Goal: Information Seeking & Learning: Learn about a topic

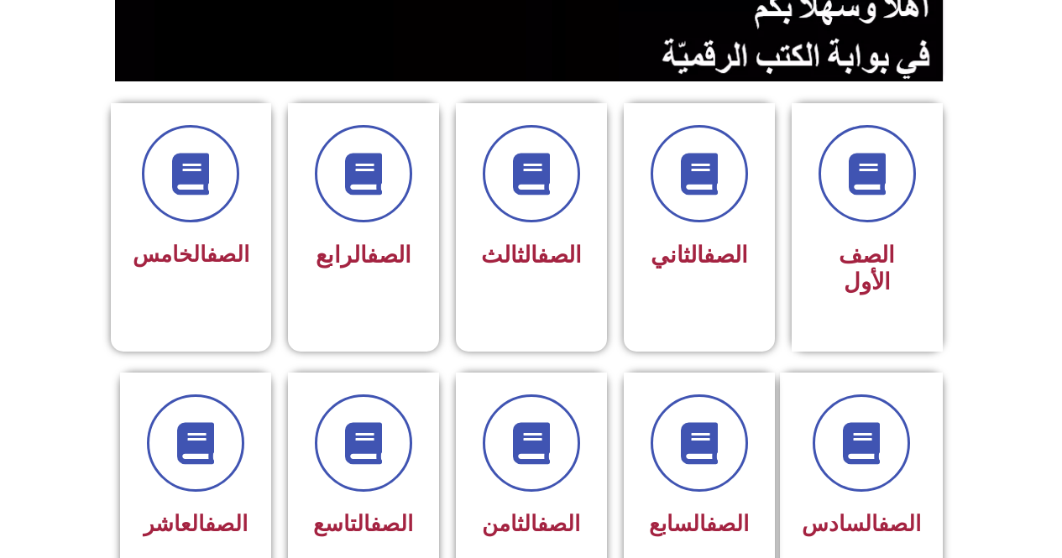
scroll to position [370, 0]
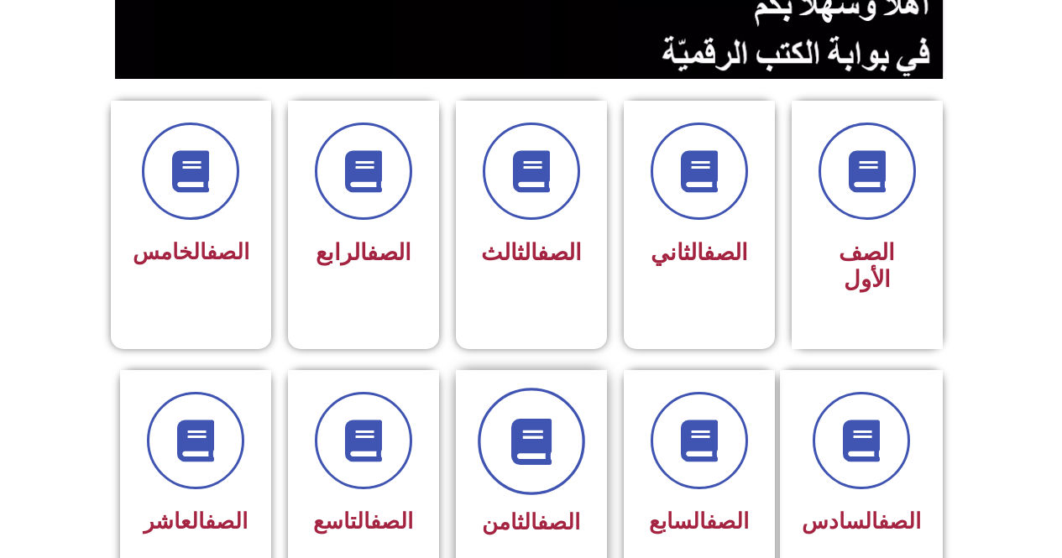
click at [537, 443] on span at bounding box center [531, 441] width 107 height 107
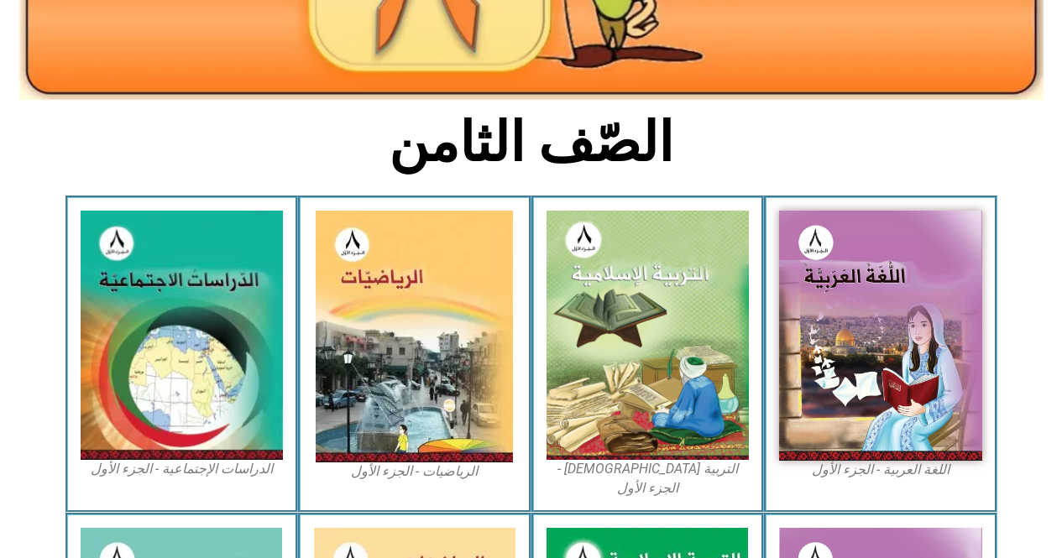
scroll to position [335, 0]
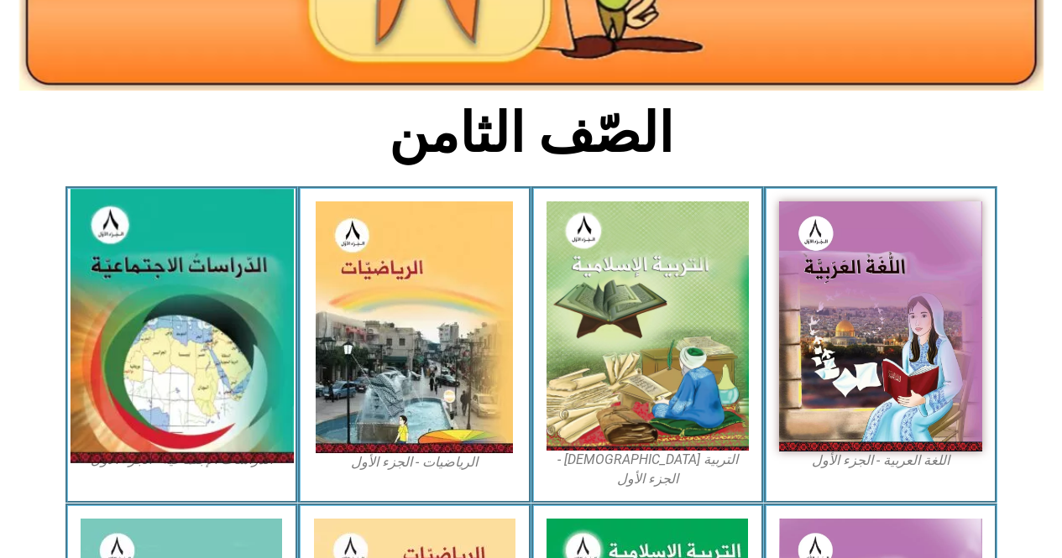
click at [165, 305] on img at bounding box center [181, 326] width 223 height 275
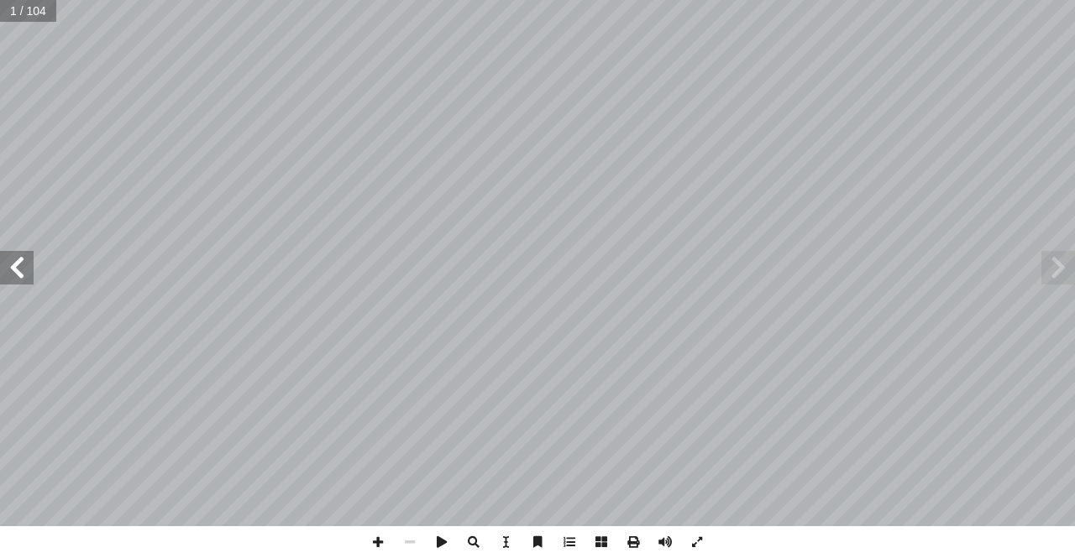
click at [16, 265] on span at bounding box center [17, 268] width 34 height 34
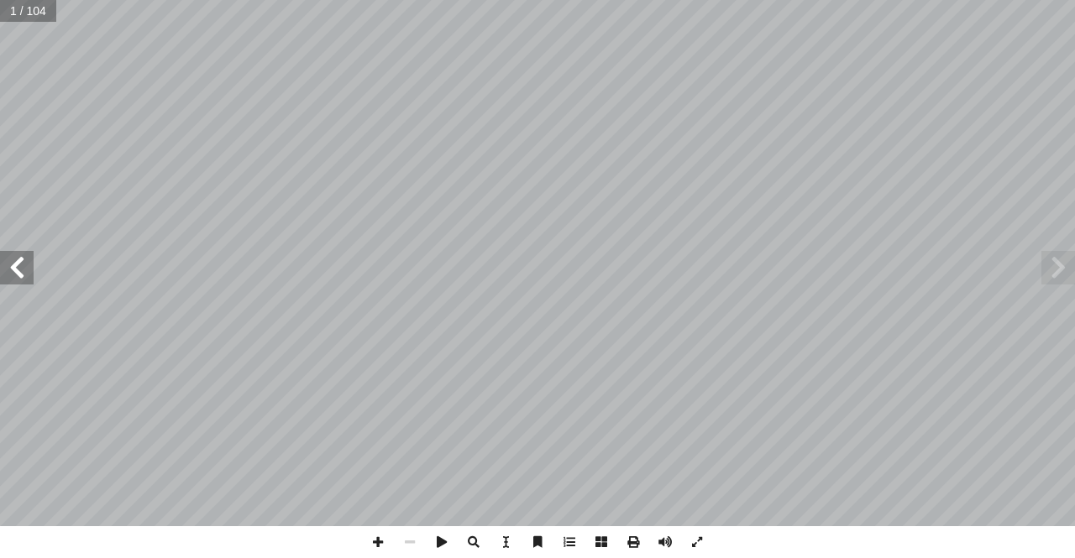
click at [16, 265] on span at bounding box center [17, 268] width 34 height 34
click at [19, 258] on span at bounding box center [17, 268] width 34 height 34
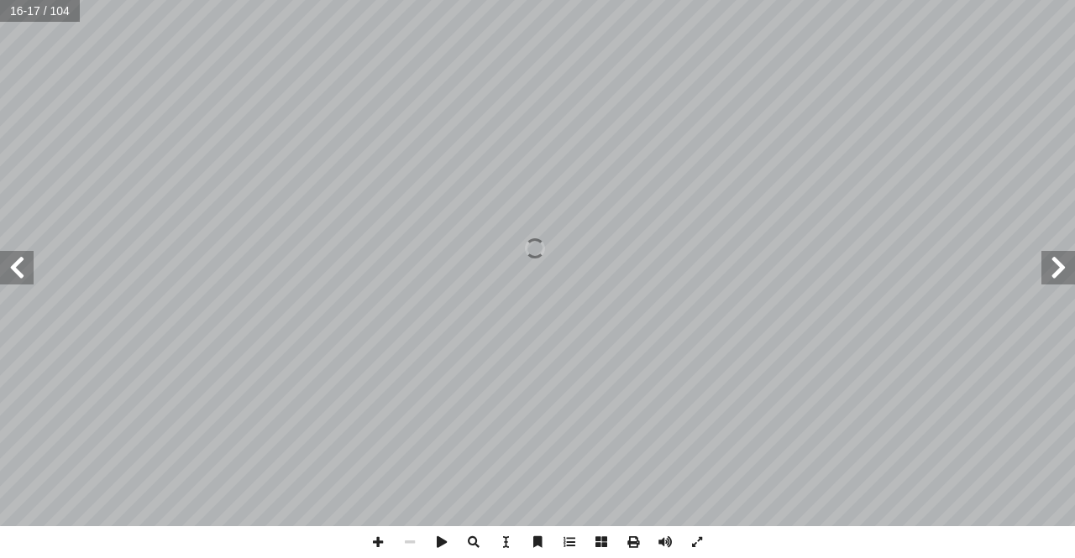
click at [1056, 265] on span at bounding box center [1058, 268] width 34 height 34
click at [21, 277] on span at bounding box center [17, 268] width 34 height 34
click at [13, 273] on span at bounding box center [17, 268] width 34 height 34
click at [1061, 276] on span at bounding box center [1058, 268] width 34 height 34
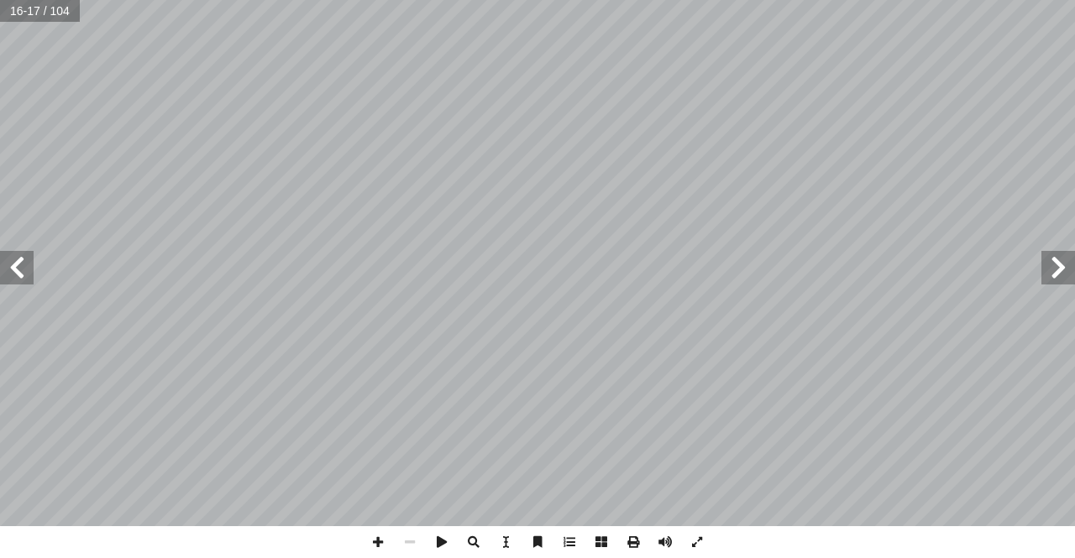
click at [1061, 276] on span at bounding box center [1058, 268] width 34 height 34
click at [19, 264] on span at bounding box center [17, 268] width 34 height 34
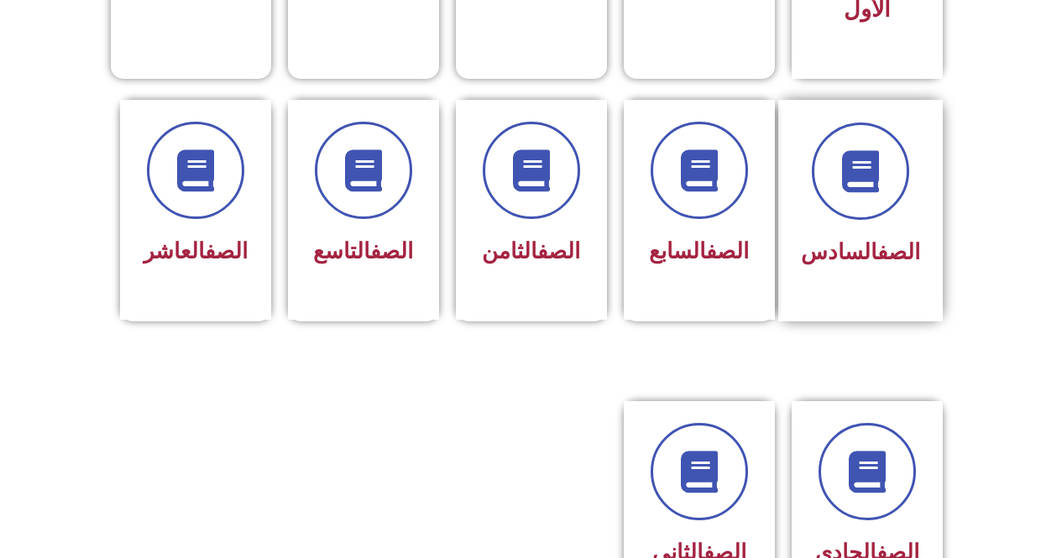
scroll to position [662, 0]
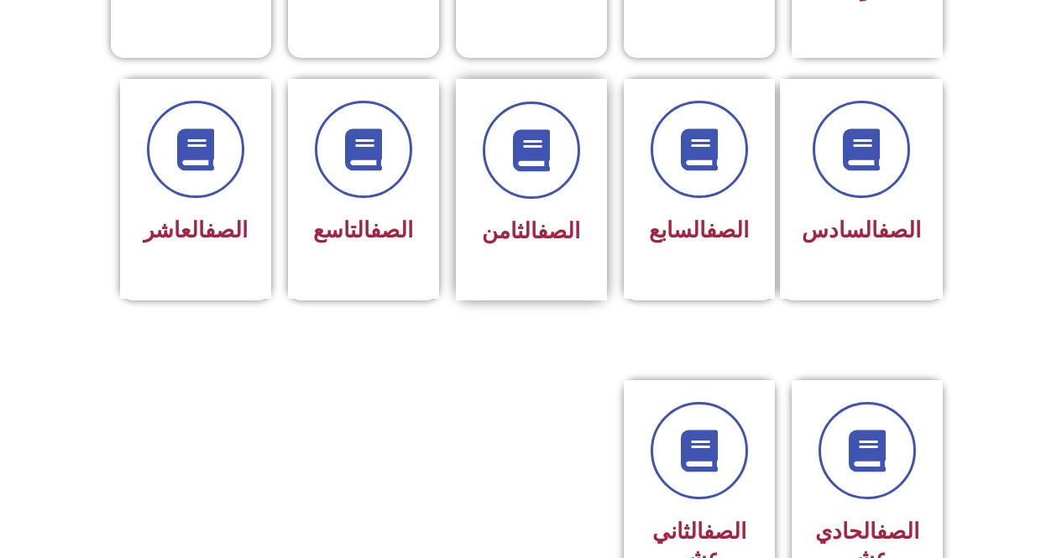
click at [584, 193] on div "الصف الثامن" at bounding box center [531, 190] width 151 height 222
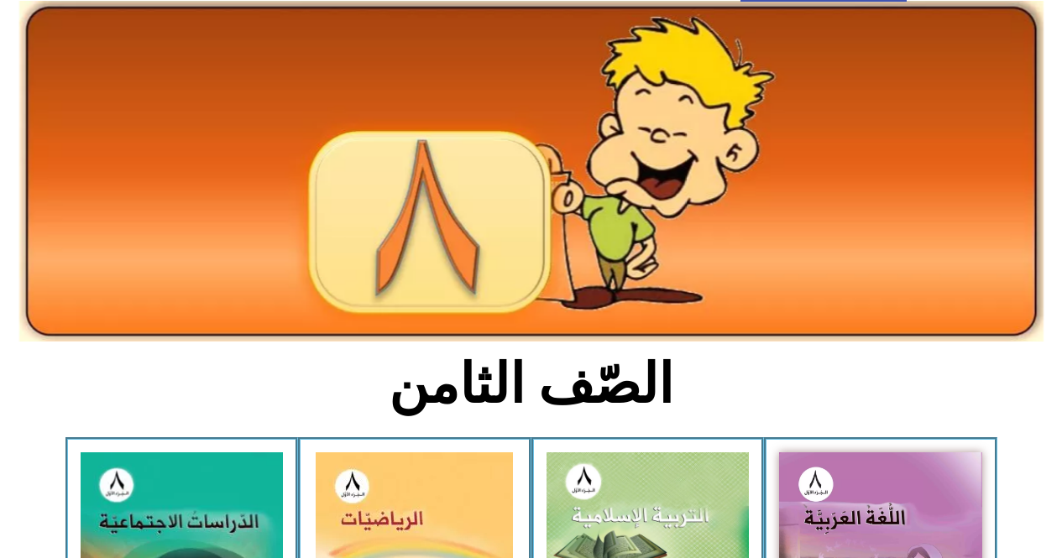
scroll to position [460, 0]
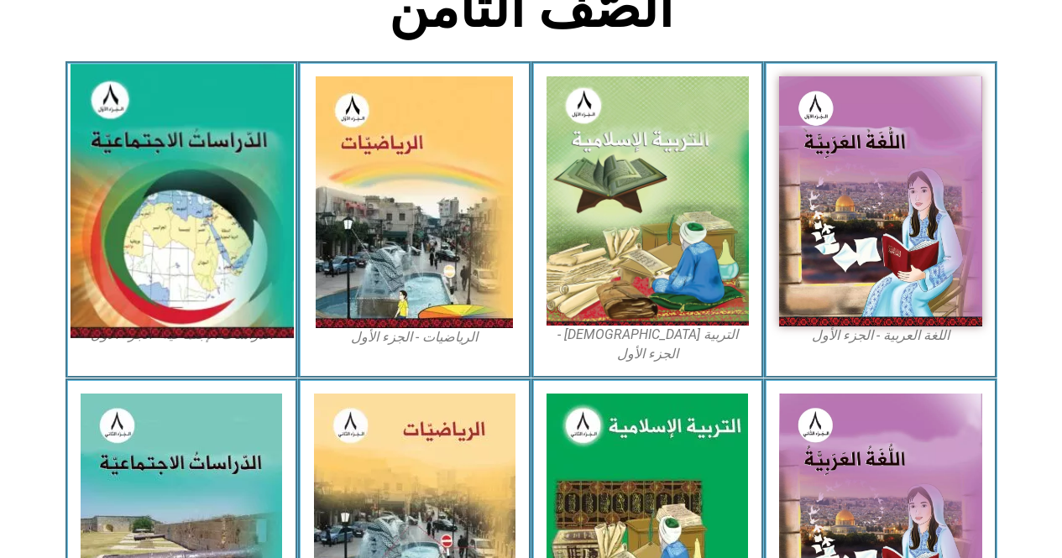
click at [226, 180] on img at bounding box center [181, 201] width 223 height 275
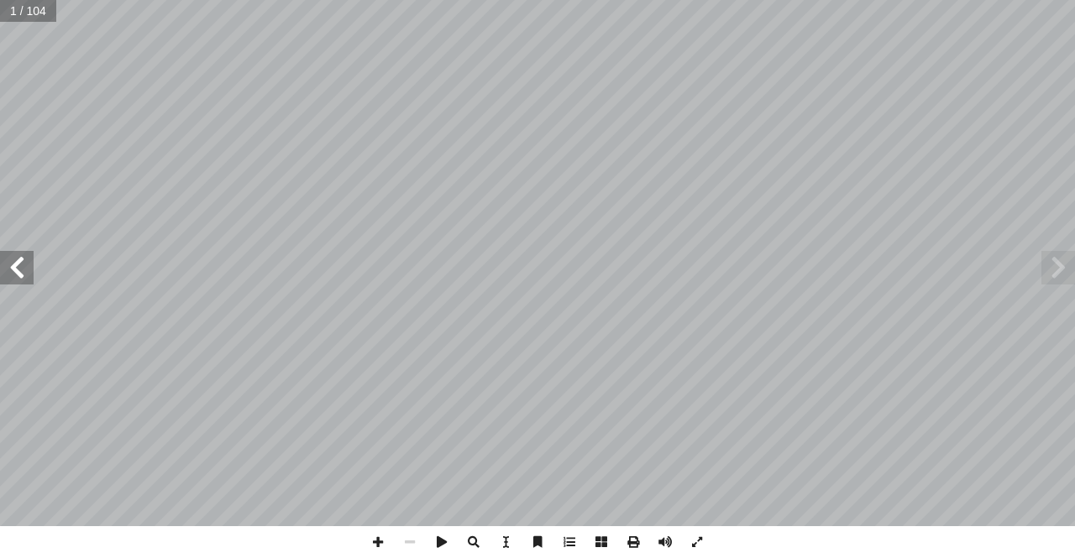
click at [27, 253] on span at bounding box center [17, 268] width 34 height 34
click at [18, 269] on span at bounding box center [17, 268] width 34 height 34
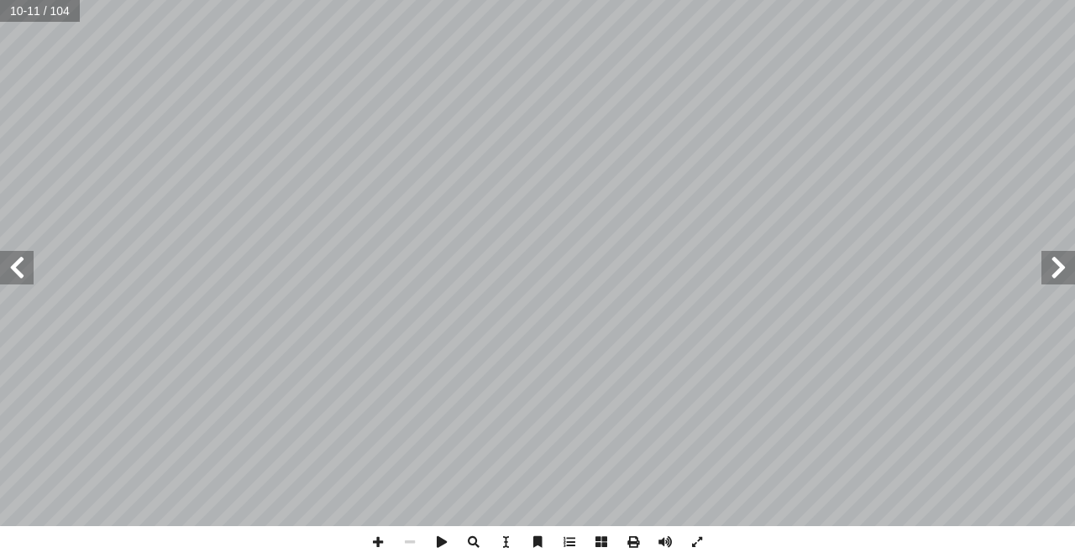
click at [4, 266] on span at bounding box center [17, 268] width 34 height 34
click at [10, 263] on span at bounding box center [17, 268] width 34 height 34
click at [12, 263] on span at bounding box center [17, 268] width 34 height 34
click at [13, 265] on span at bounding box center [17, 268] width 34 height 34
click at [1045, 264] on span at bounding box center [1058, 268] width 34 height 34
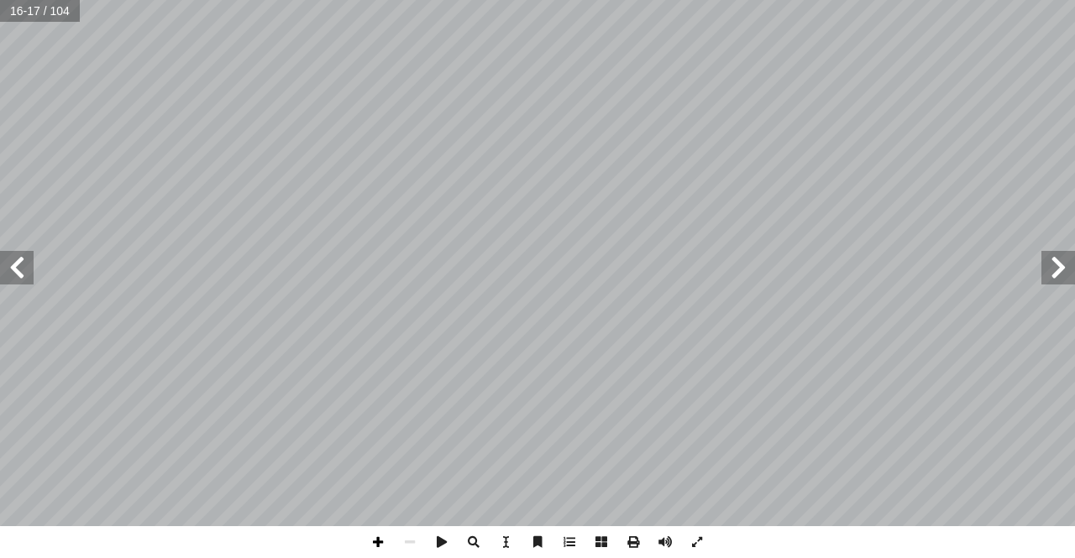
click at [379, 546] on span at bounding box center [378, 542] width 32 height 32
click at [28, 276] on span at bounding box center [17, 268] width 34 height 34
click at [374, 537] on span at bounding box center [378, 542] width 32 height 32
click at [407, 546] on span at bounding box center [410, 542] width 32 height 32
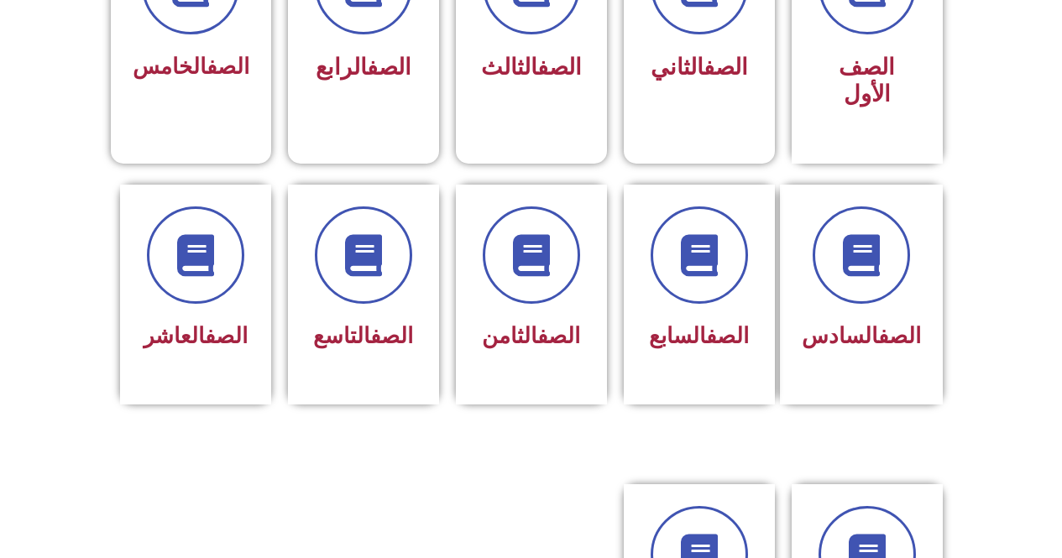
scroll to position [549, 0]
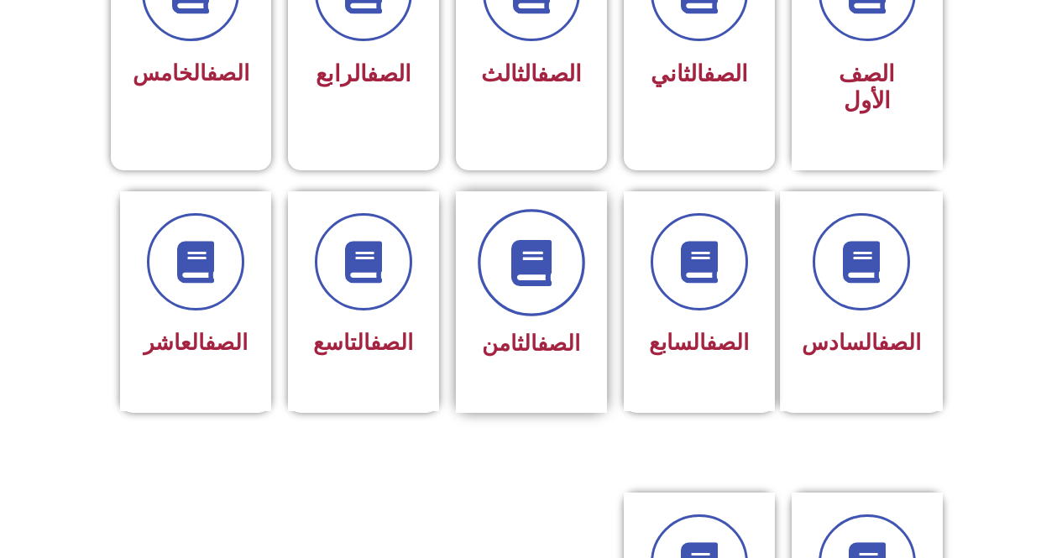
click at [537, 249] on icon at bounding box center [531, 262] width 46 height 46
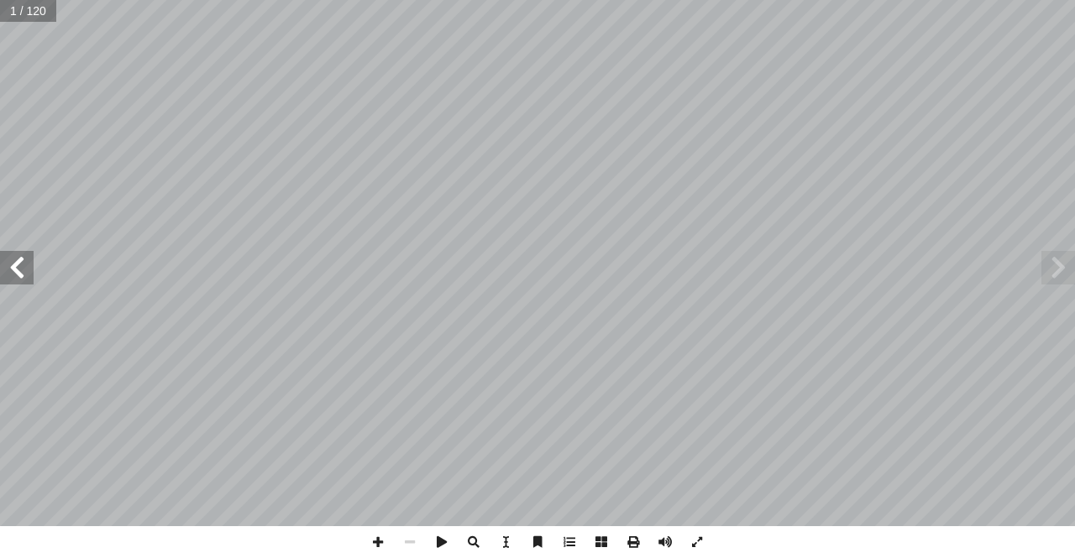
click at [24, 273] on span at bounding box center [17, 268] width 34 height 34
click at [22, 273] on span at bounding box center [17, 268] width 34 height 34
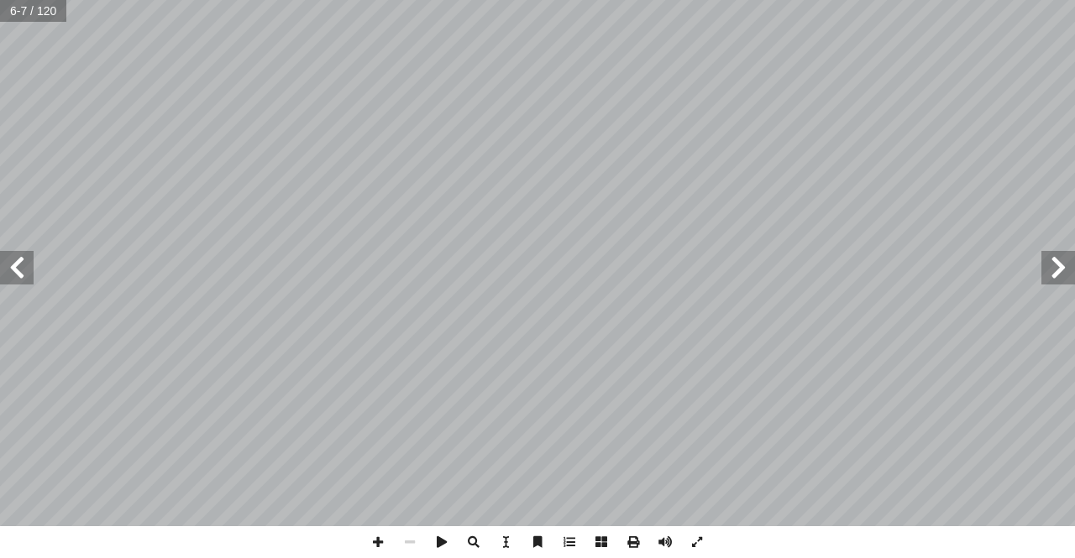
click at [22, 273] on span at bounding box center [17, 268] width 34 height 34
click at [14, 271] on span at bounding box center [17, 268] width 34 height 34
click at [24, 270] on span at bounding box center [17, 268] width 34 height 34
click at [21, 279] on span at bounding box center [17, 268] width 34 height 34
click at [31, 278] on span at bounding box center [17, 268] width 34 height 34
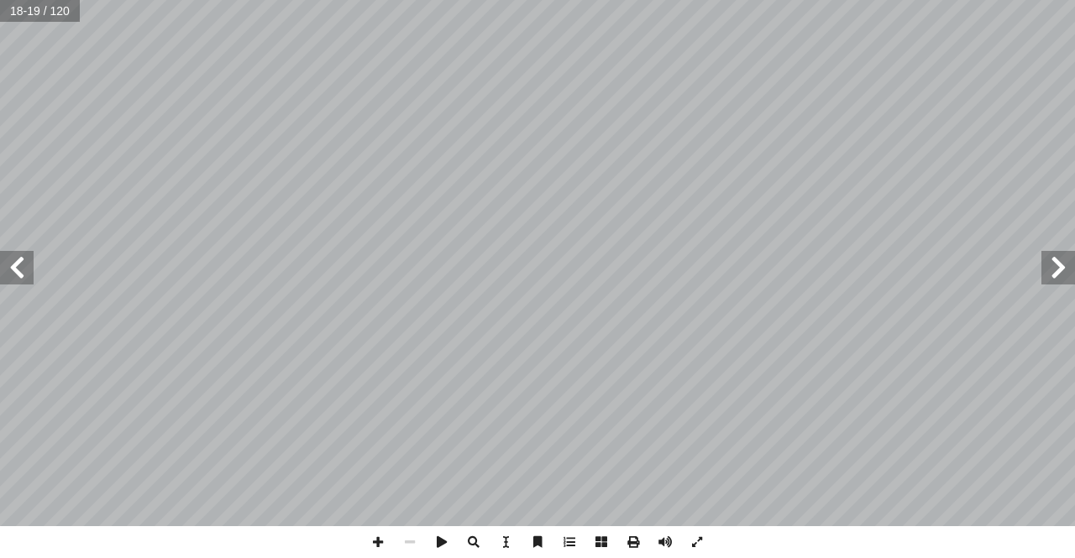
click at [29, 275] on span at bounding box center [17, 268] width 34 height 34
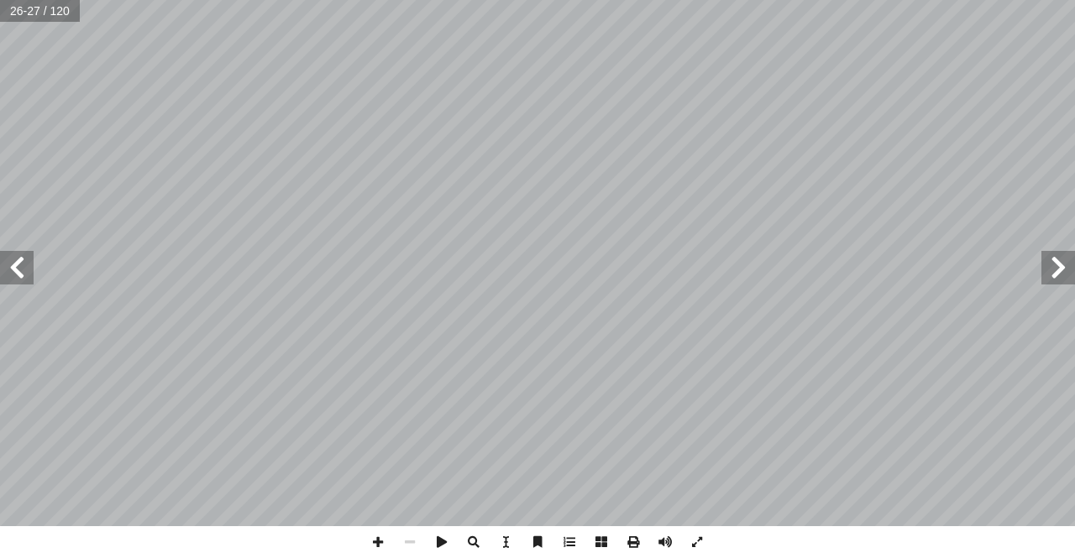
click at [11, 257] on span at bounding box center [17, 268] width 34 height 34
click at [15, 269] on span at bounding box center [17, 268] width 34 height 34
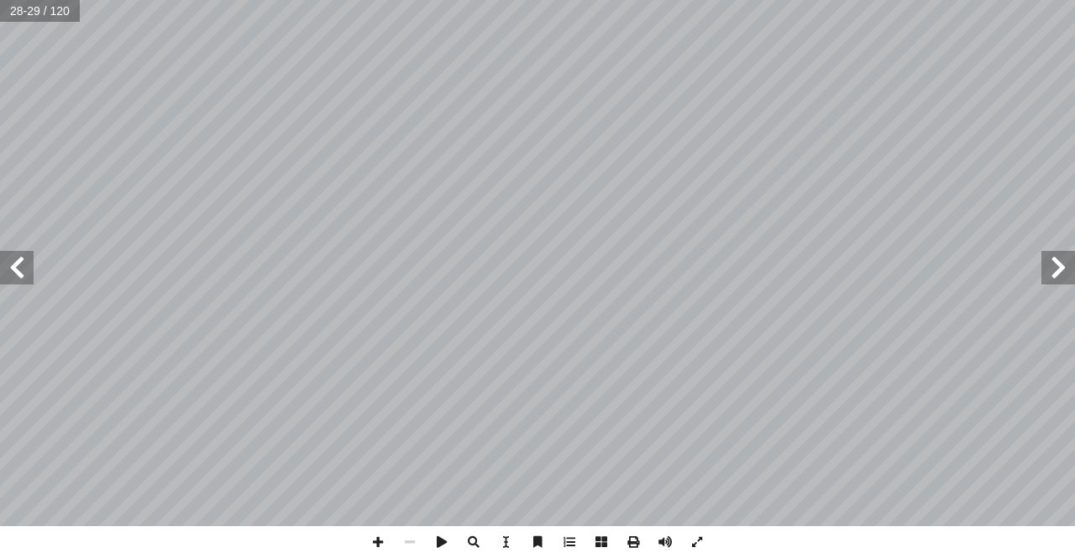
click at [15, 269] on span at bounding box center [17, 268] width 34 height 34
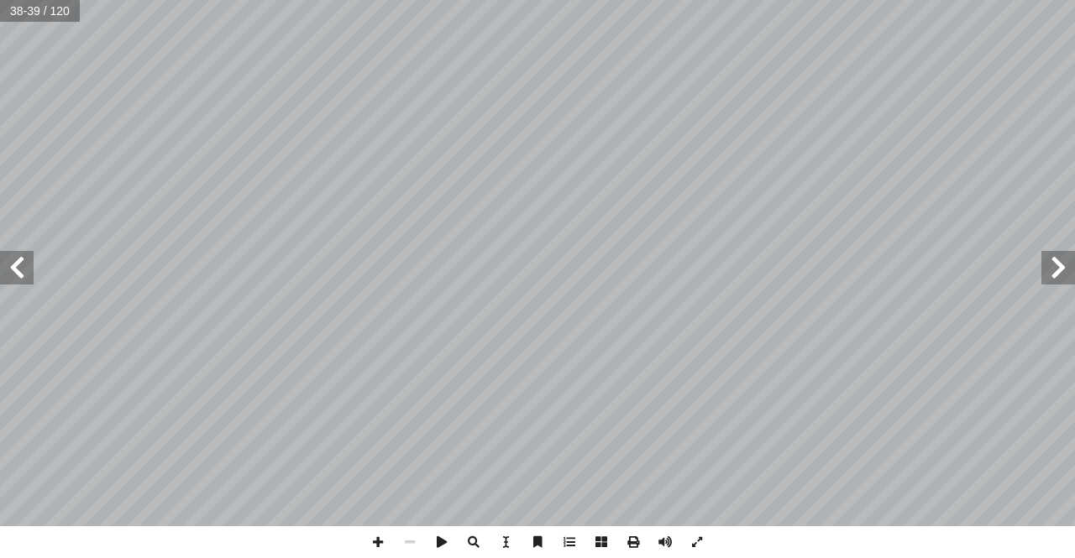
click at [15, 269] on span at bounding box center [17, 268] width 34 height 34
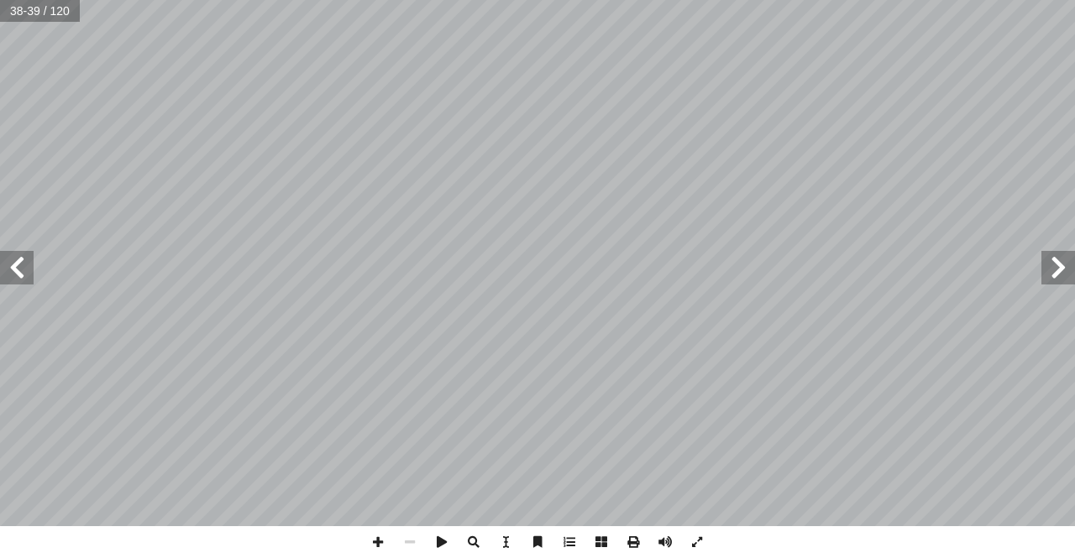
click at [15, 269] on span at bounding box center [17, 268] width 34 height 34
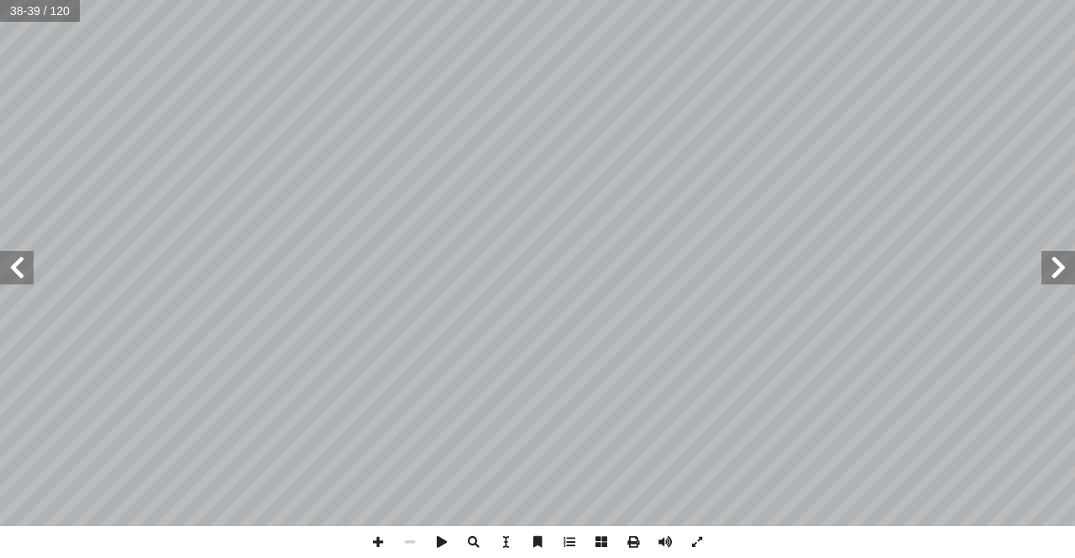
click at [15, 269] on span at bounding box center [17, 268] width 34 height 34
click at [1061, 274] on span at bounding box center [1058, 268] width 34 height 34
click at [384, 537] on span at bounding box center [378, 542] width 32 height 32
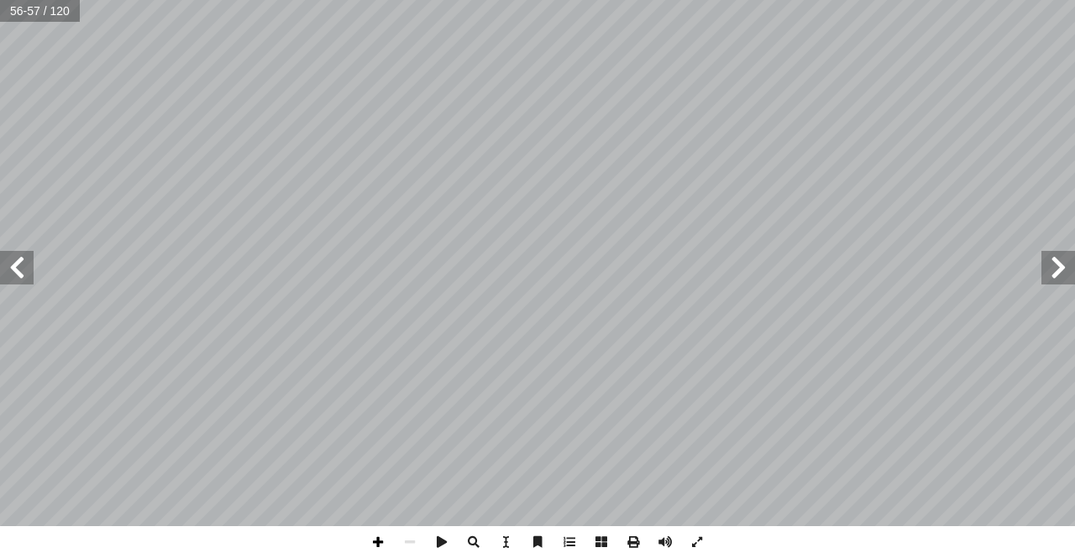
click at [379, 540] on span at bounding box center [378, 542] width 32 height 32
click at [369, 536] on span at bounding box center [378, 542] width 32 height 32
click at [24, 272] on span at bounding box center [17, 268] width 34 height 34
click at [1074, 267] on span at bounding box center [1058, 268] width 34 height 34
click at [23, 270] on span at bounding box center [17, 268] width 34 height 34
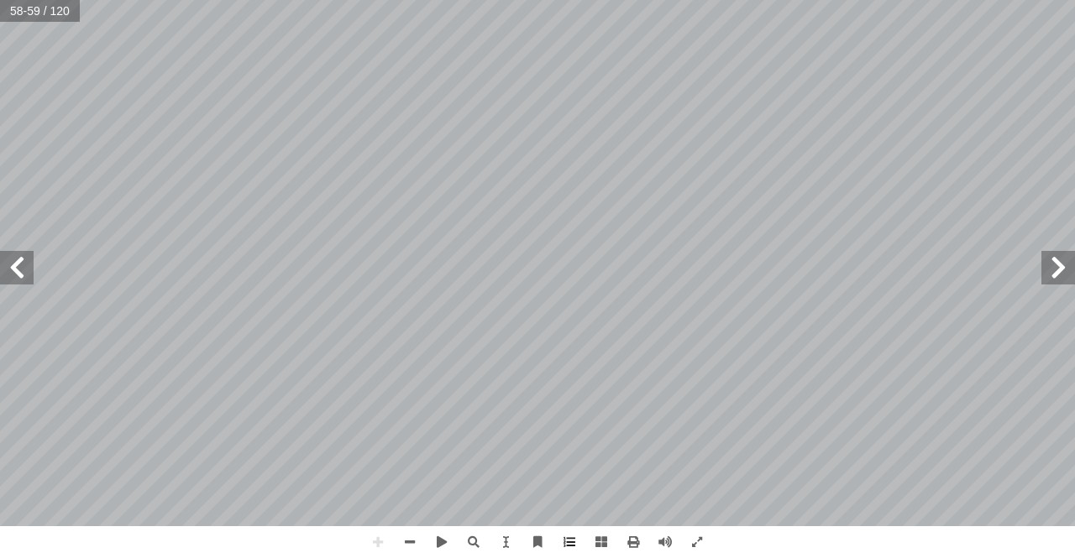
click at [1061, 264] on span at bounding box center [1058, 268] width 34 height 34
click at [370, 526] on span at bounding box center [378, 542] width 32 height 32
click at [381, 547] on span at bounding box center [378, 542] width 32 height 32
click at [18, 264] on span at bounding box center [17, 268] width 34 height 34
click at [18, 261] on span at bounding box center [17, 268] width 34 height 34
